Goal: Navigation & Orientation: Find specific page/section

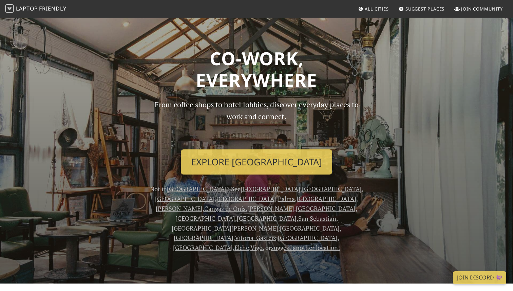
scroll to position [87, 0]
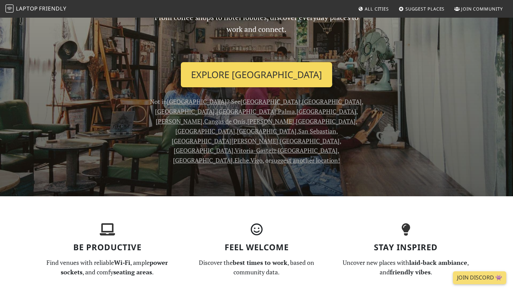
click at [233, 74] on link "Explore Barcelona" at bounding box center [256, 74] width 151 height 25
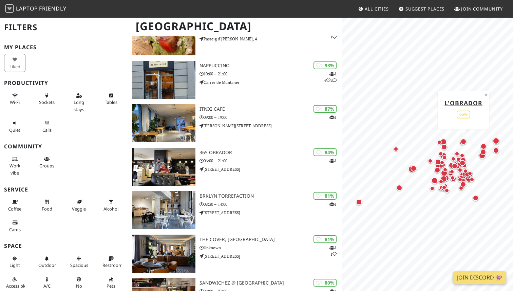
scroll to position [22, 0]
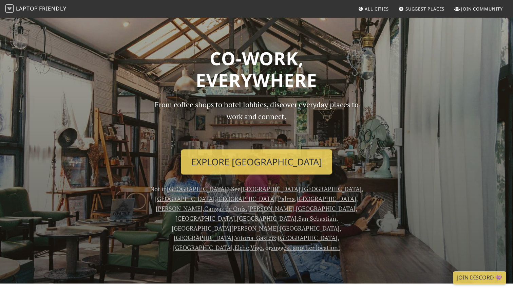
scroll to position [67, 0]
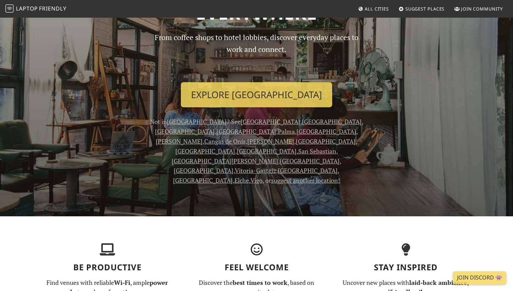
click at [306, 166] on link "[GEOGRAPHIC_DATA]" at bounding box center [308, 170] width 60 height 8
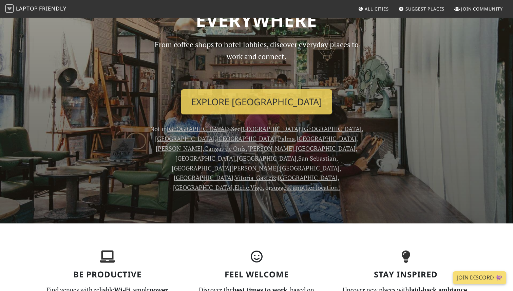
scroll to position [25, 0]
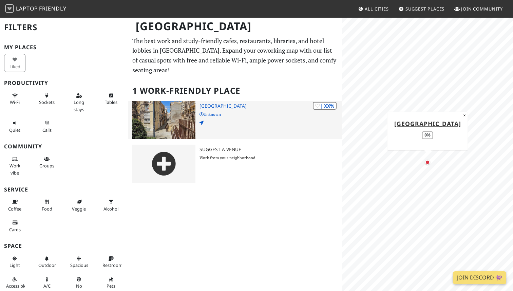
click at [166, 115] on img at bounding box center [163, 120] width 63 height 38
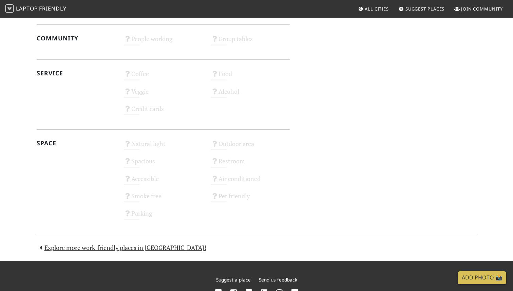
scroll to position [350, 0]
